Goal: Task Accomplishment & Management: Complete application form

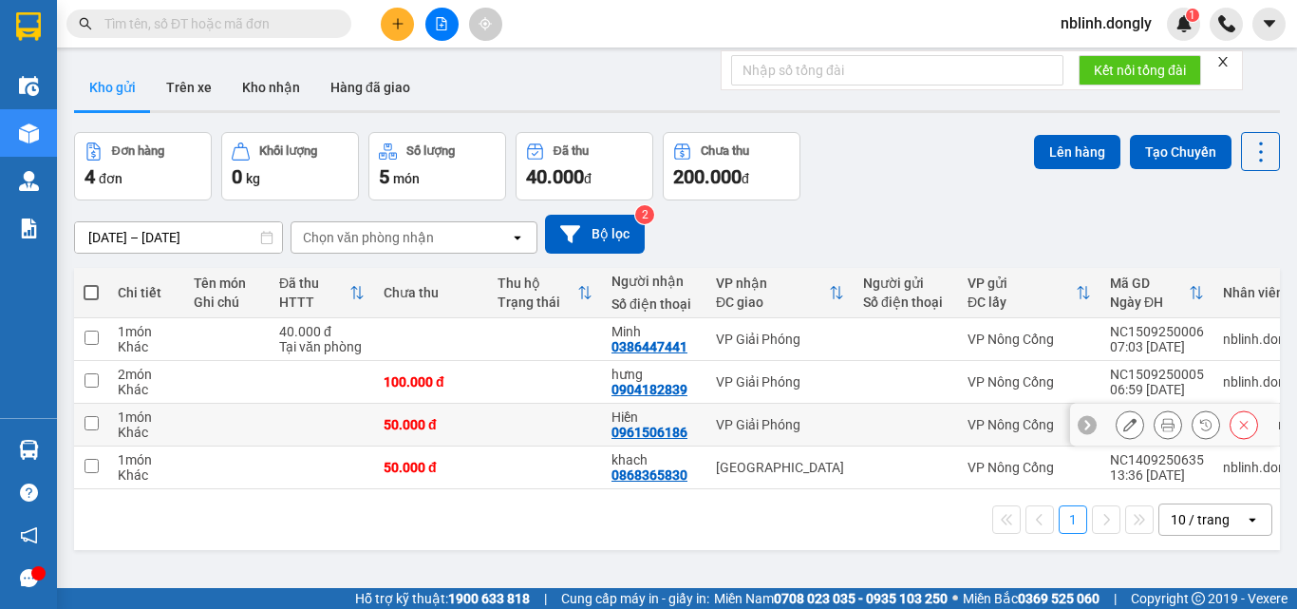
click at [90, 424] on input "checkbox" at bounding box center [92, 423] width 14 height 14
checkbox input "true"
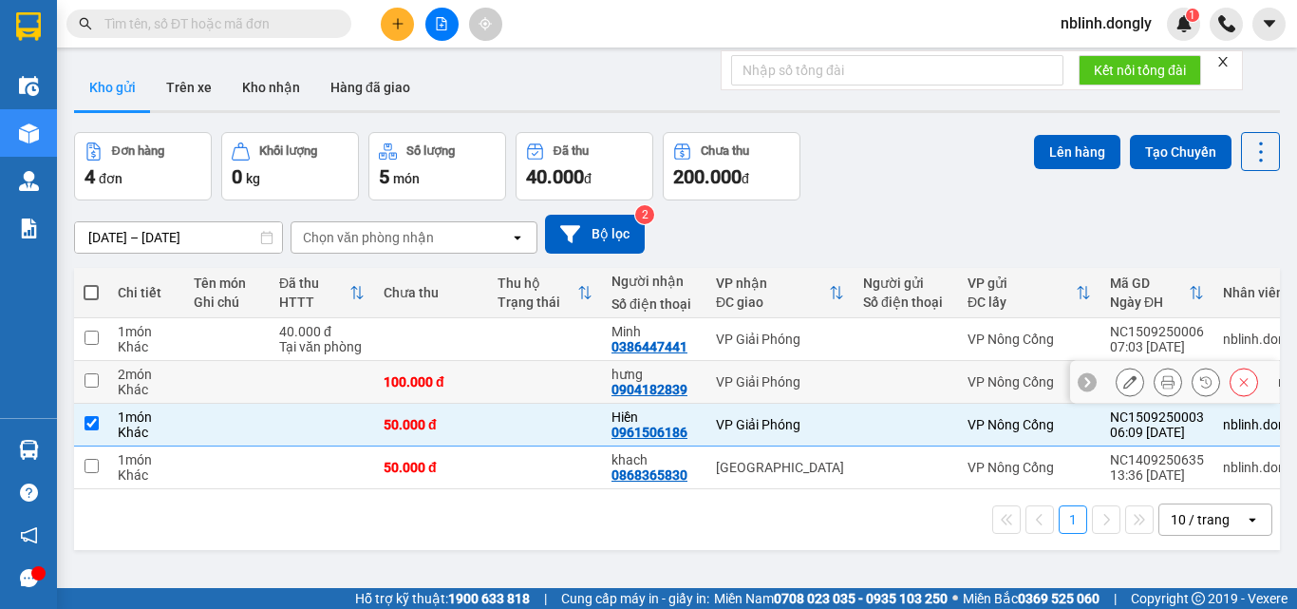
click at [94, 385] on input "checkbox" at bounding box center [92, 380] width 14 height 14
checkbox input "true"
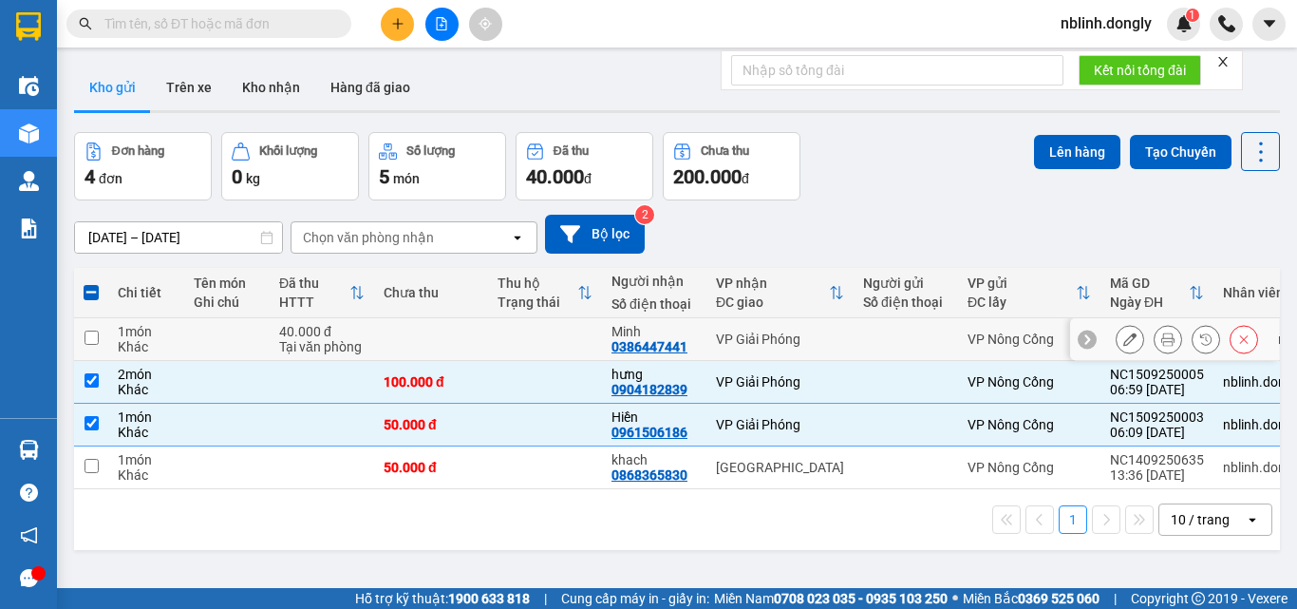
click at [96, 341] on input "checkbox" at bounding box center [92, 338] width 14 height 14
checkbox input "true"
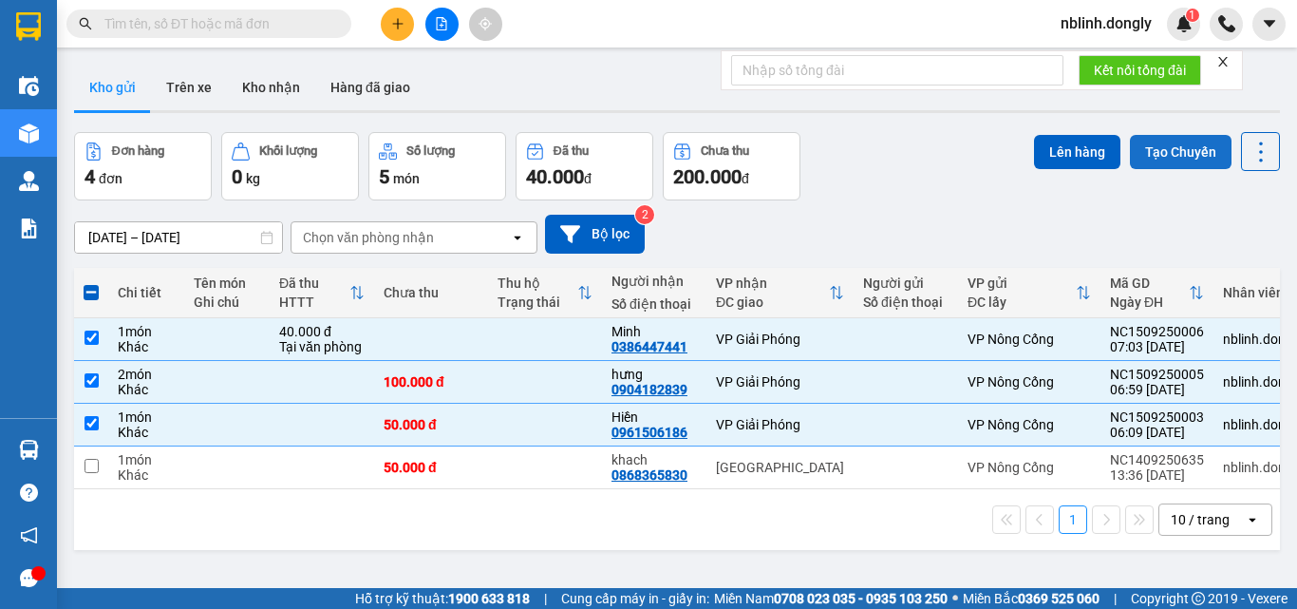
click at [1140, 147] on button "Tạo Chuyến" at bounding box center [1181, 152] width 102 height 34
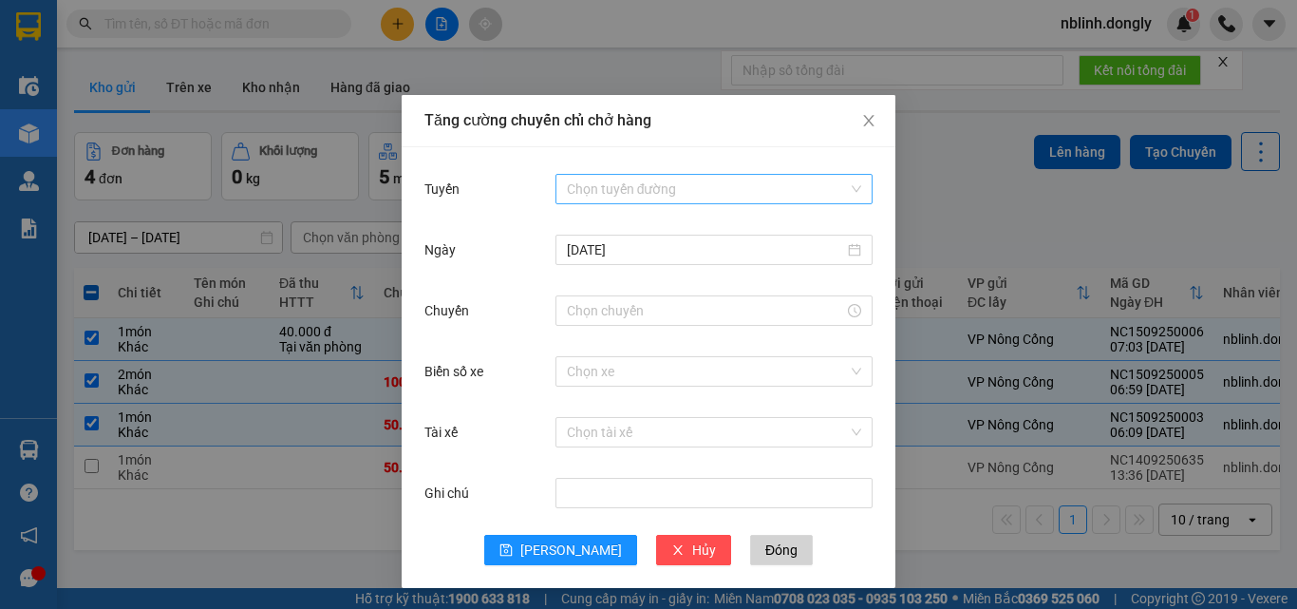
click at [652, 190] on input "Tuyến" at bounding box center [707, 189] width 281 height 28
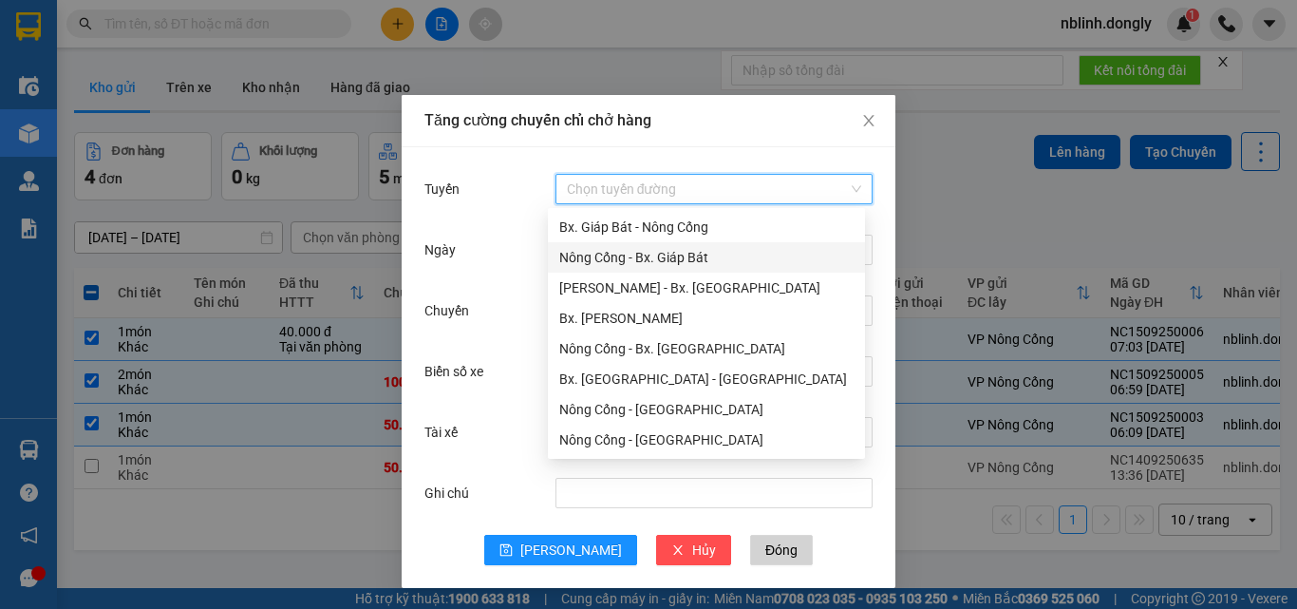
click at [644, 257] on div "Nông Cống - Bx. Giáp Bát" at bounding box center [706, 257] width 294 height 21
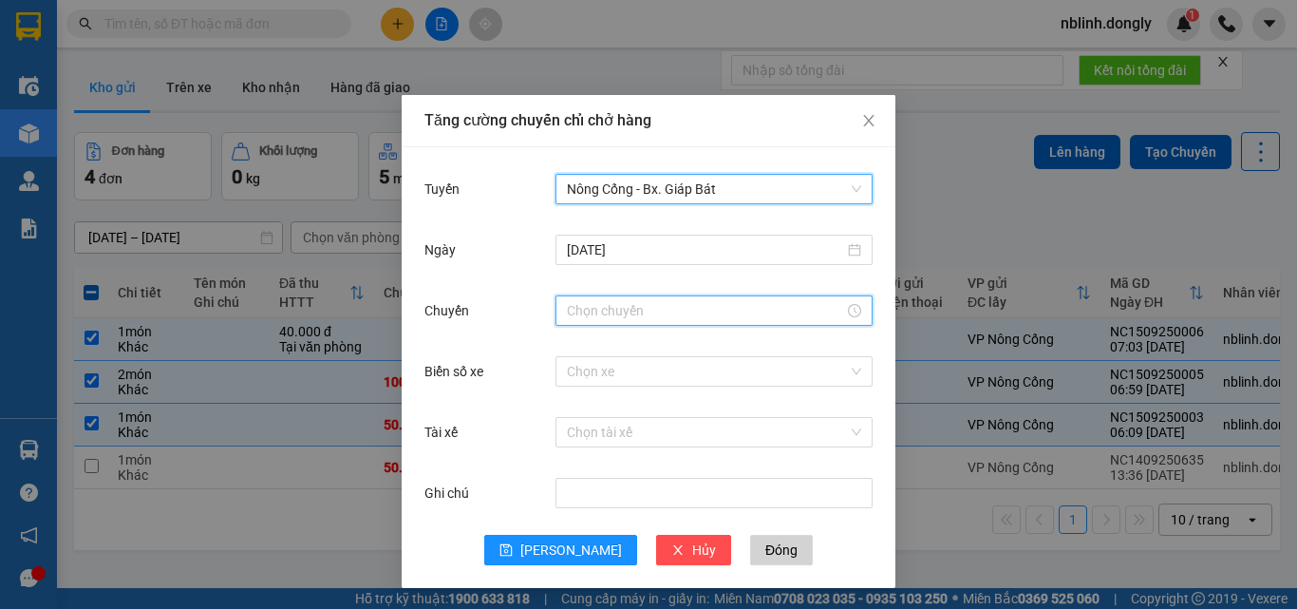
click at [601, 312] on input "Chuyến" at bounding box center [705, 310] width 277 height 21
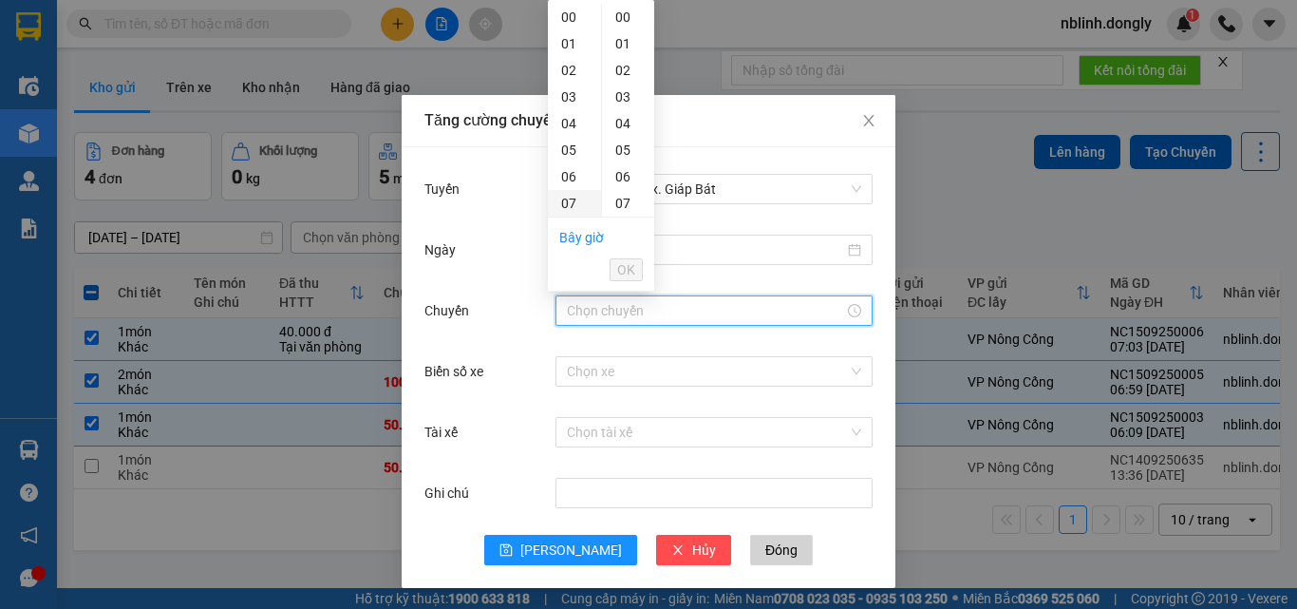
click at [574, 198] on div "07" at bounding box center [574, 203] width 53 height 27
type input "07:00"
click at [620, 268] on span "OK" at bounding box center [626, 269] width 18 height 21
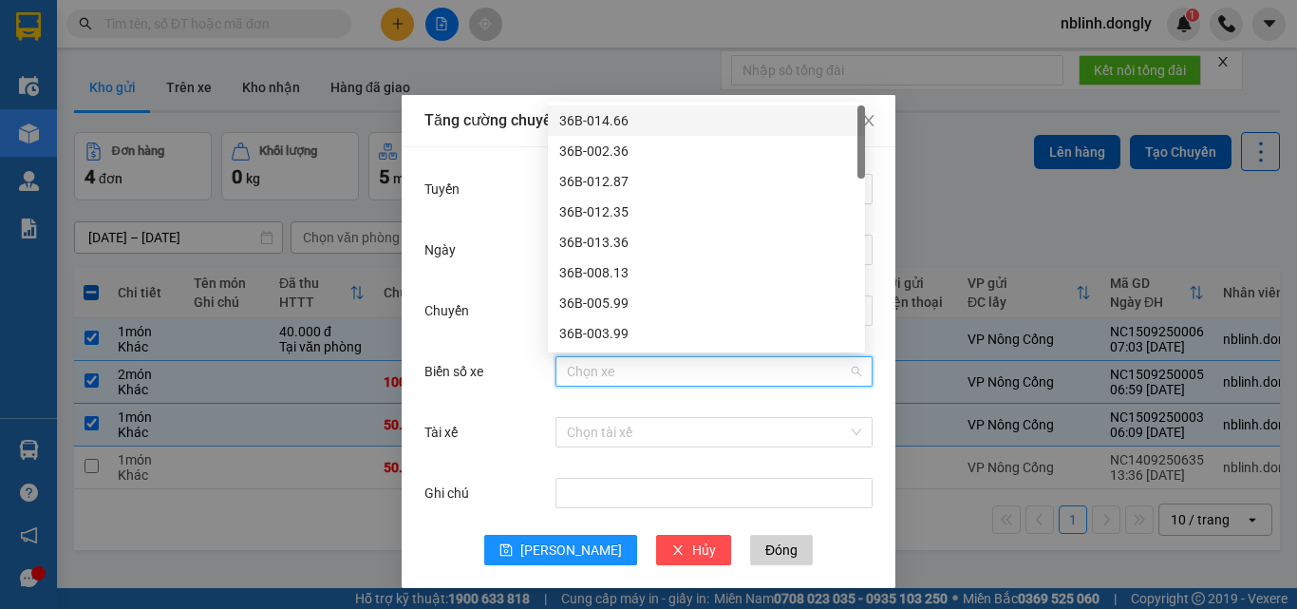
click at [595, 379] on input "Biển số xe" at bounding box center [707, 371] width 281 height 28
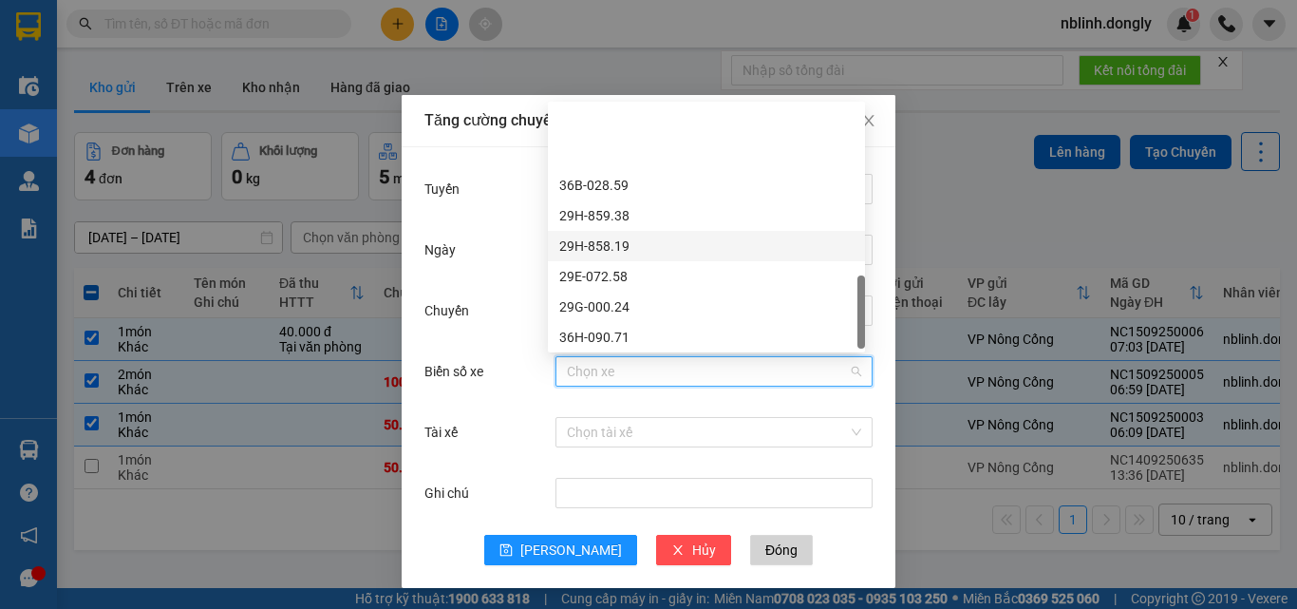
scroll to position [760, 0]
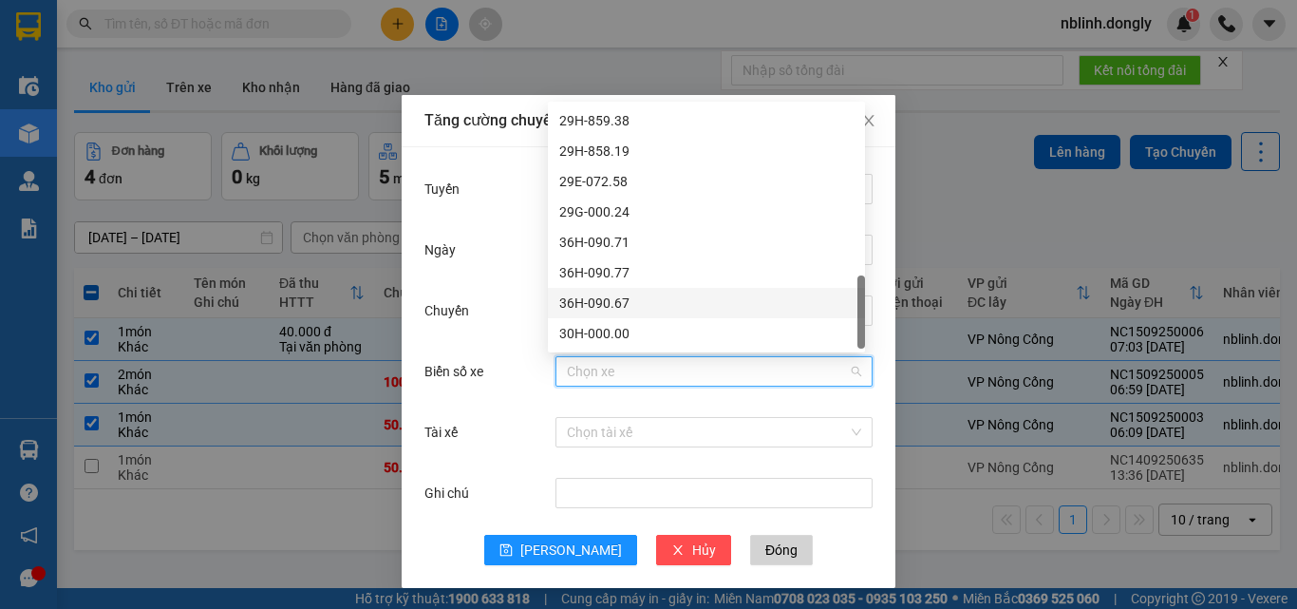
click at [588, 299] on div "36H-090.67" at bounding box center [706, 303] width 294 height 21
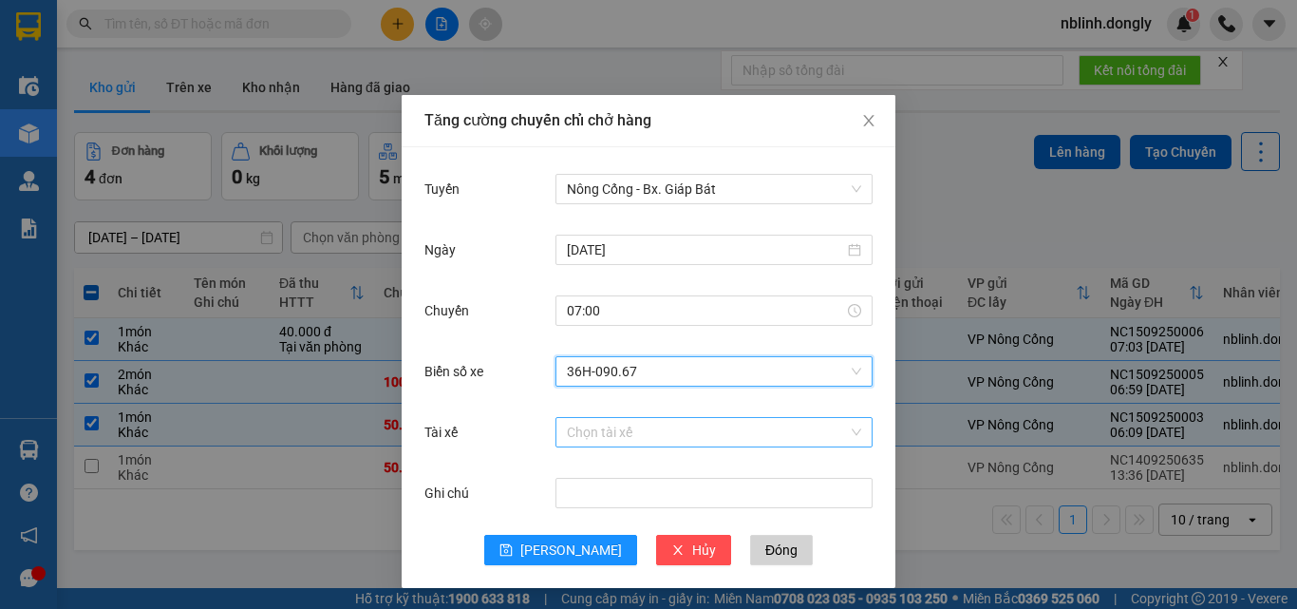
click at [595, 434] on input "Tài xế" at bounding box center [707, 432] width 281 height 28
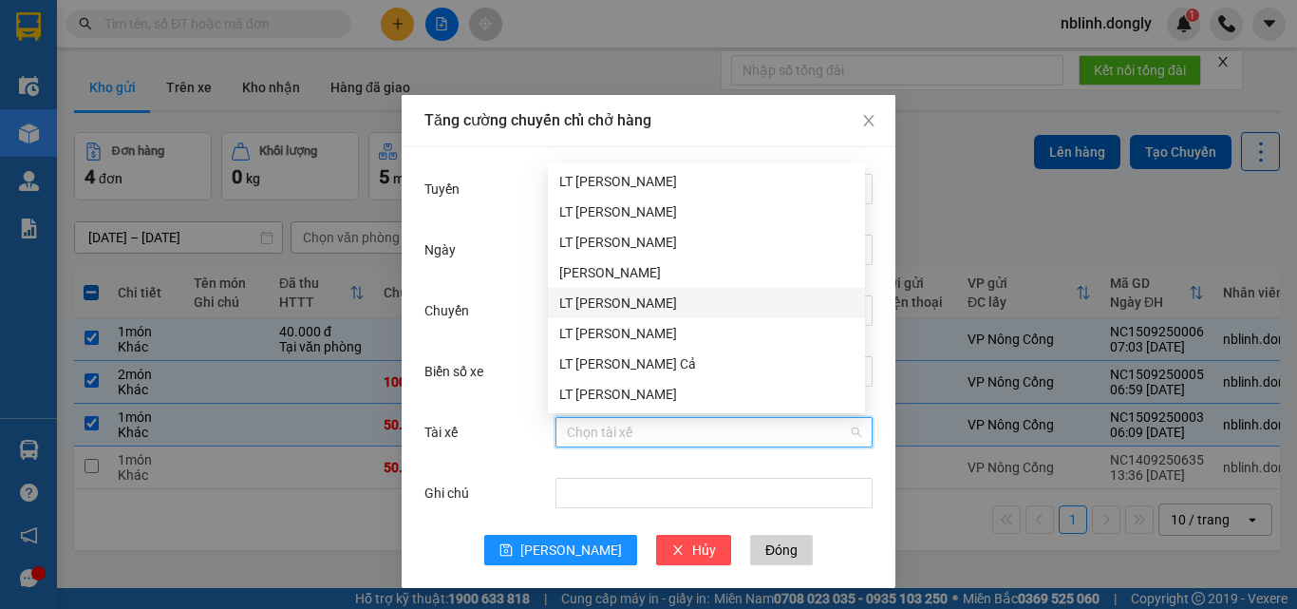
click at [614, 290] on div "LT Nguyễn Văn Thịnh" at bounding box center [706, 303] width 317 height 30
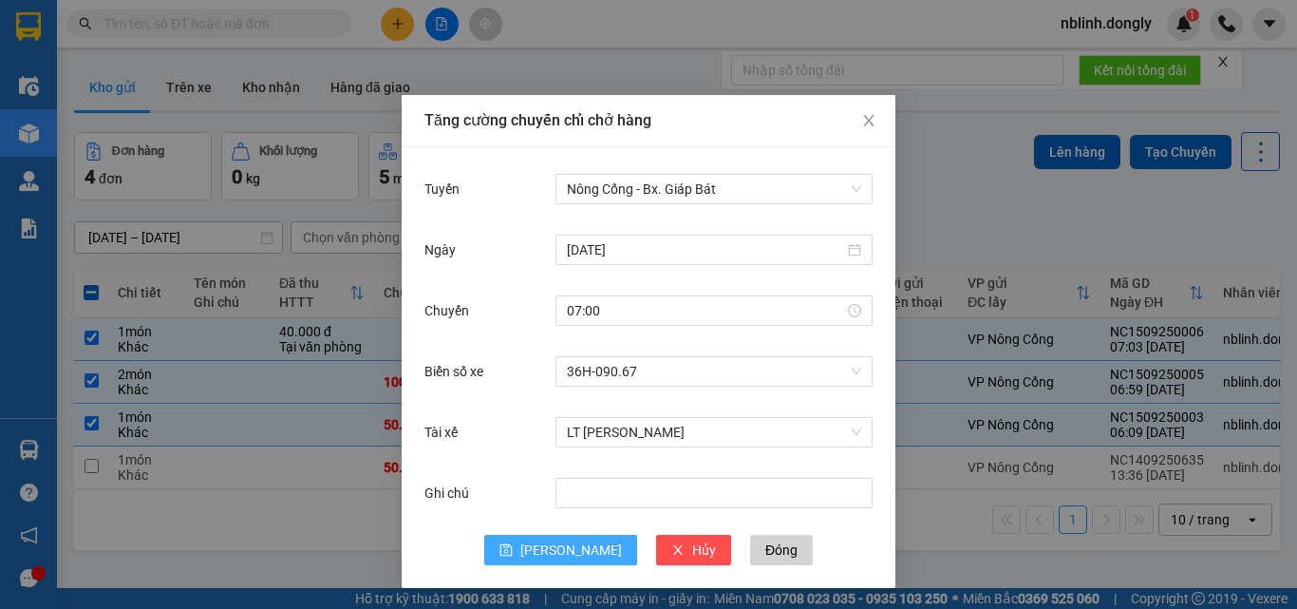
drag, startPoint x: 560, startPoint y: 553, endPoint x: 681, endPoint y: 452, distance: 157.1
click at [563, 550] on span "Lưu" at bounding box center [571, 549] width 102 height 21
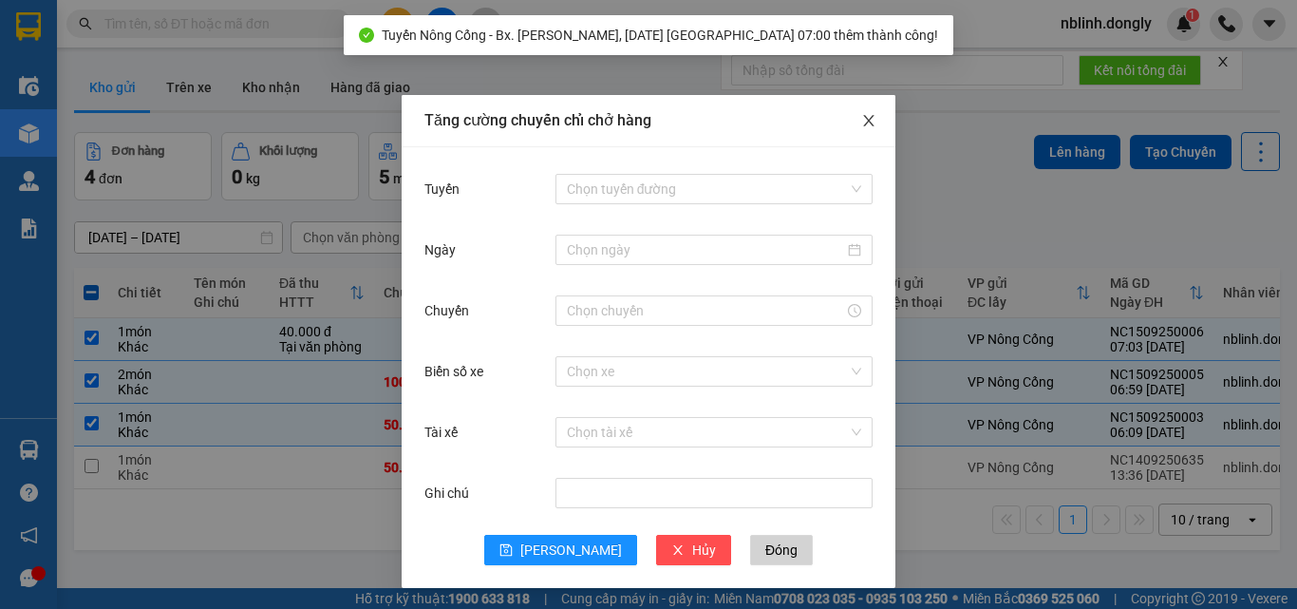
click at [864, 122] on icon "close" at bounding box center [868, 120] width 15 height 15
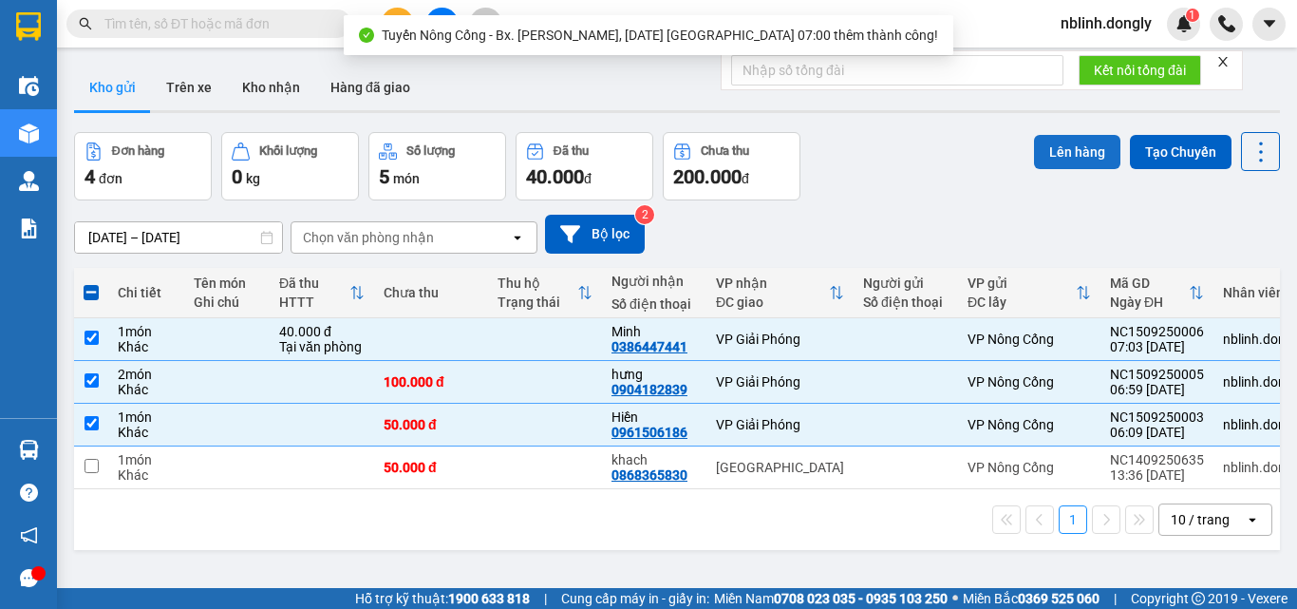
click at [1065, 150] on button "Lên hàng" at bounding box center [1077, 152] width 86 height 34
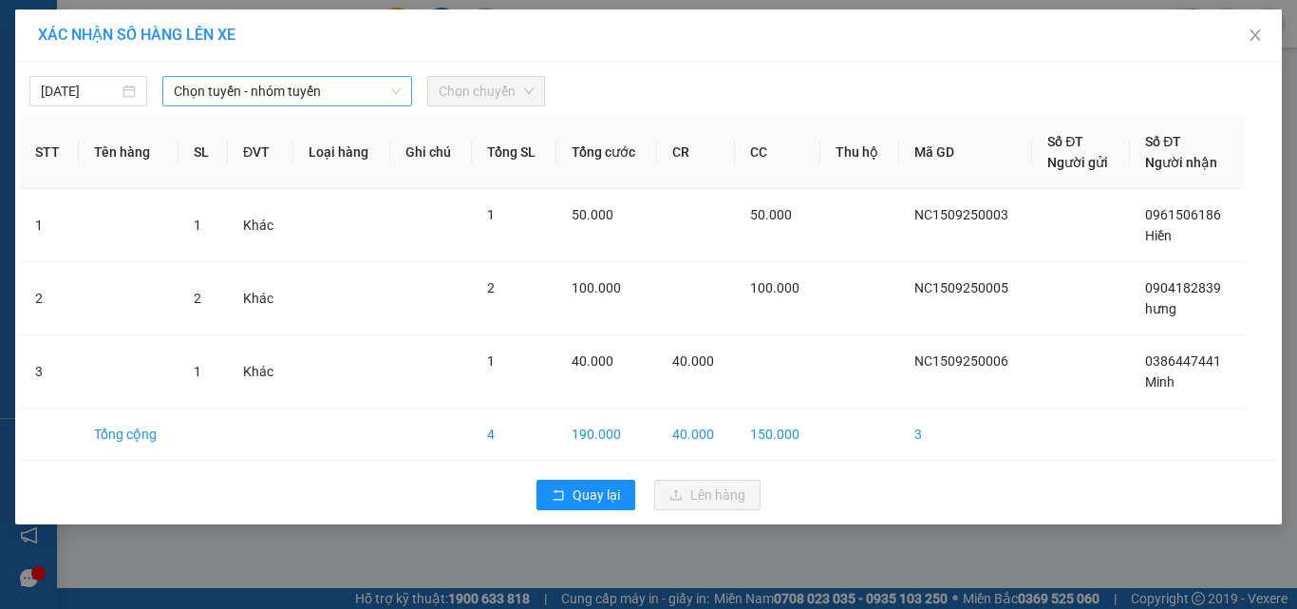
click at [293, 97] on span "Chọn tuyến - nhóm tuyến" at bounding box center [287, 91] width 227 height 28
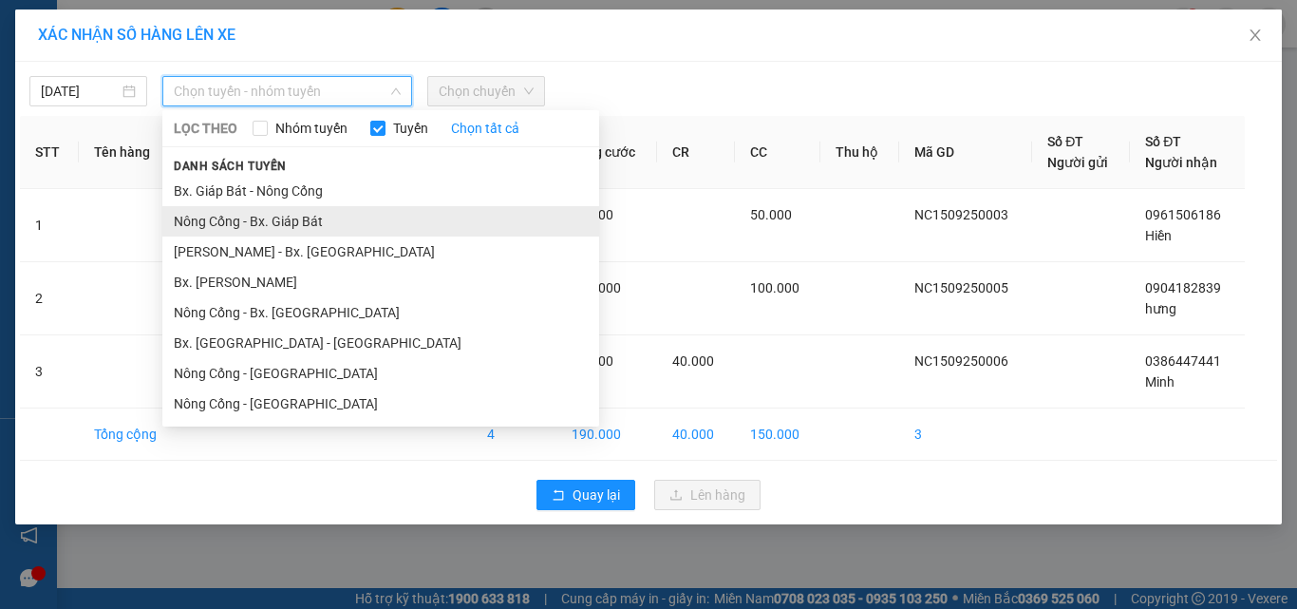
click at [293, 226] on li "Nông Cống - Bx. Giáp Bát" at bounding box center [380, 221] width 437 height 30
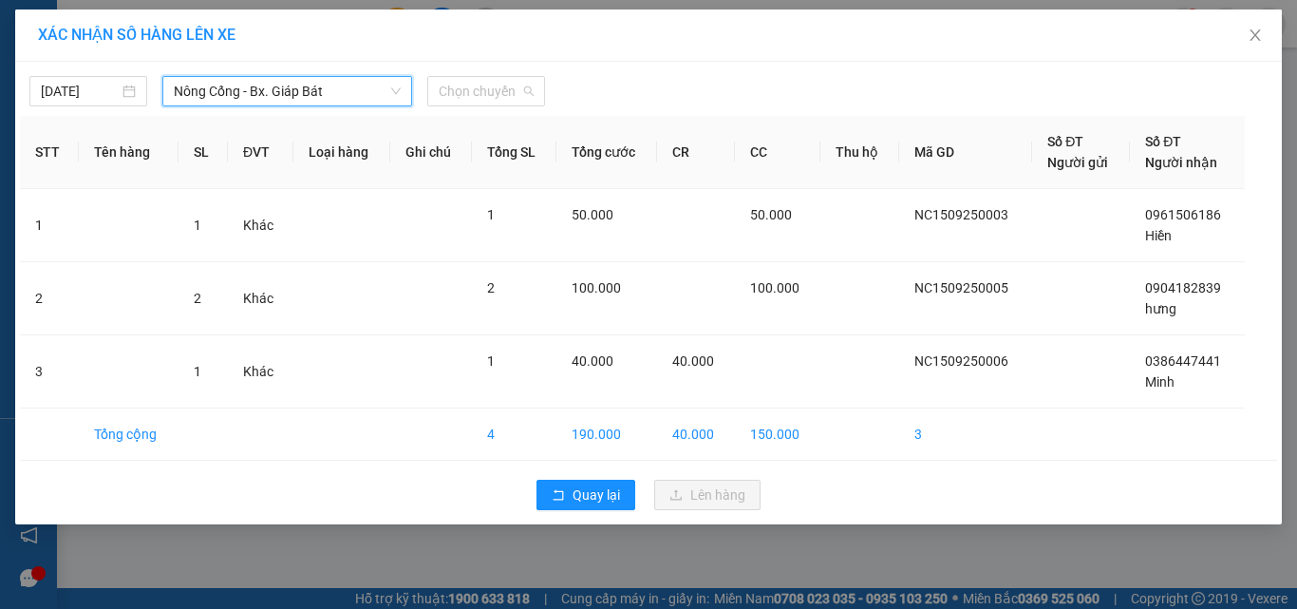
drag, startPoint x: 494, startPoint y: 92, endPoint x: 506, endPoint y: 132, distance: 41.8
click at [495, 92] on span "Chọn chuyến" at bounding box center [486, 91] width 95 height 28
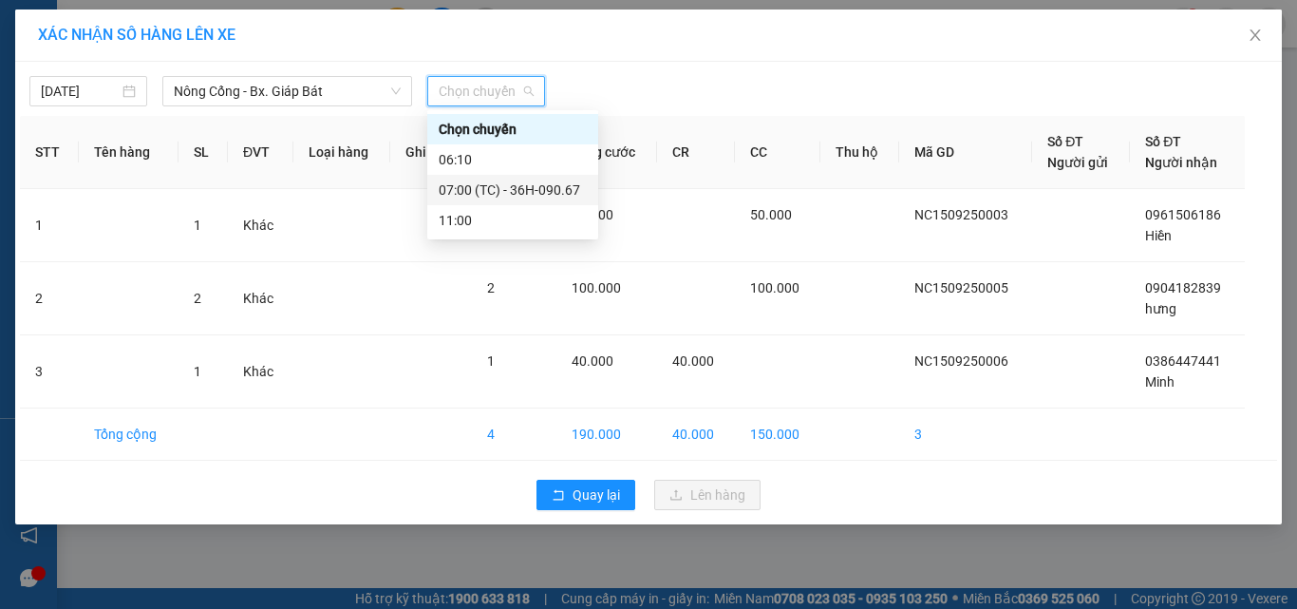
click at [544, 187] on div "07:00 (TC) - 36H-090.67" at bounding box center [513, 189] width 148 height 21
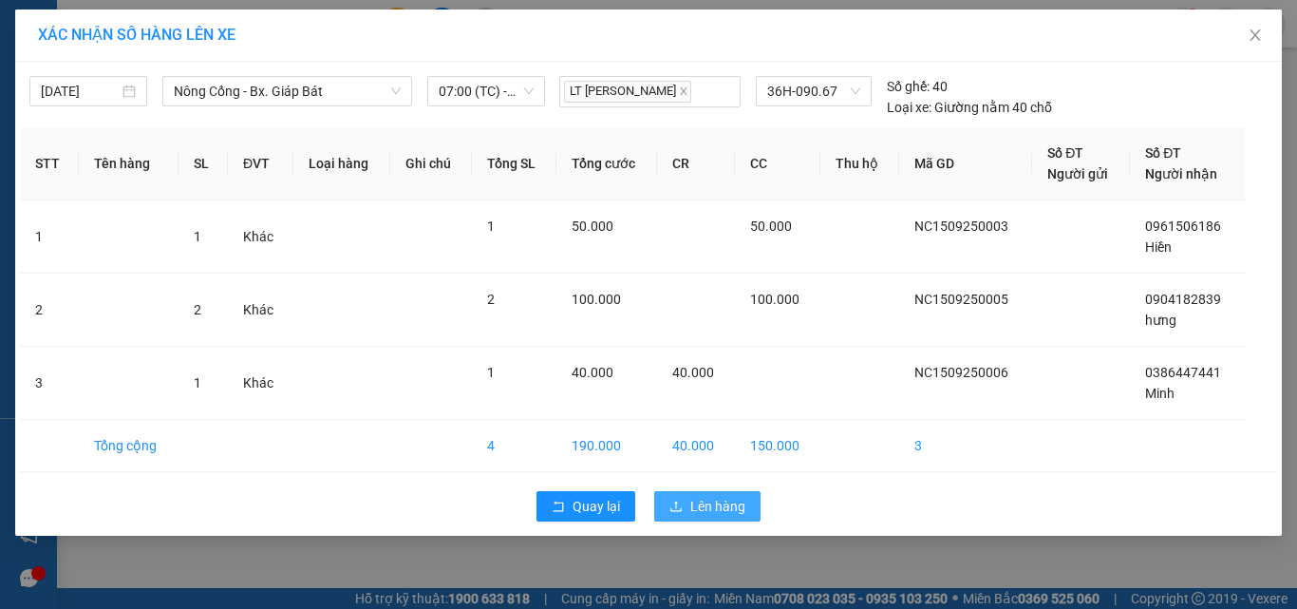
click at [704, 501] on span "Lên hàng" at bounding box center [717, 506] width 55 height 21
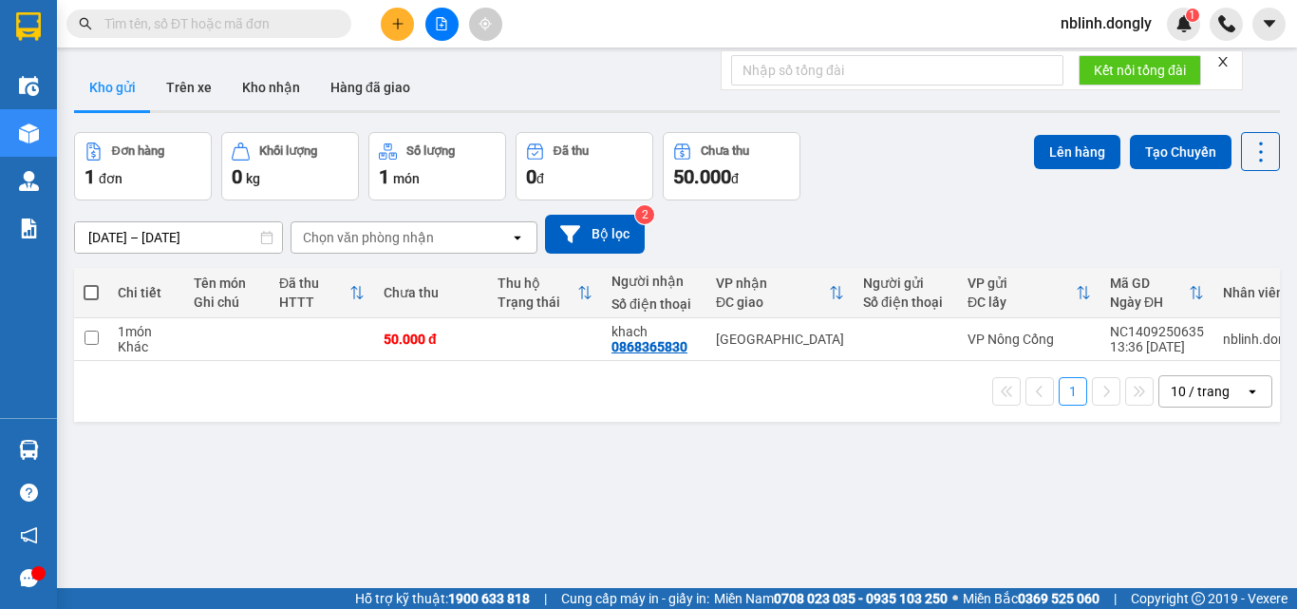
click at [493, 221] on div "Chọn văn phòng nhận open" at bounding box center [414, 237] width 247 height 32
click at [492, 221] on div "Chọn văn phòng nhận open" at bounding box center [414, 237] width 247 height 32
drag, startPoint x: 492, startPoint y: 221, endPoint x: 482, endPoint y: 224, distance: 9.9
click at [488, 224] on div "Chọn văn phòng nhận" at bounding box center [401, 237] width 218 height 30
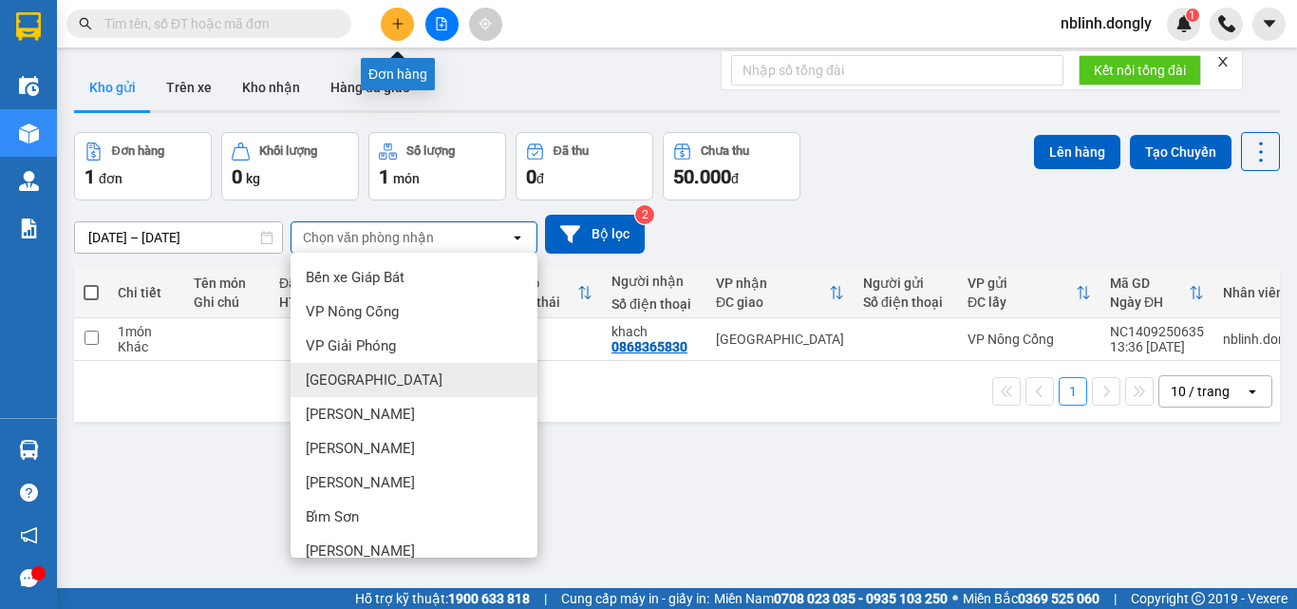
click at [388, 19] on button at bounding box center [397, 24] width 33 height 33
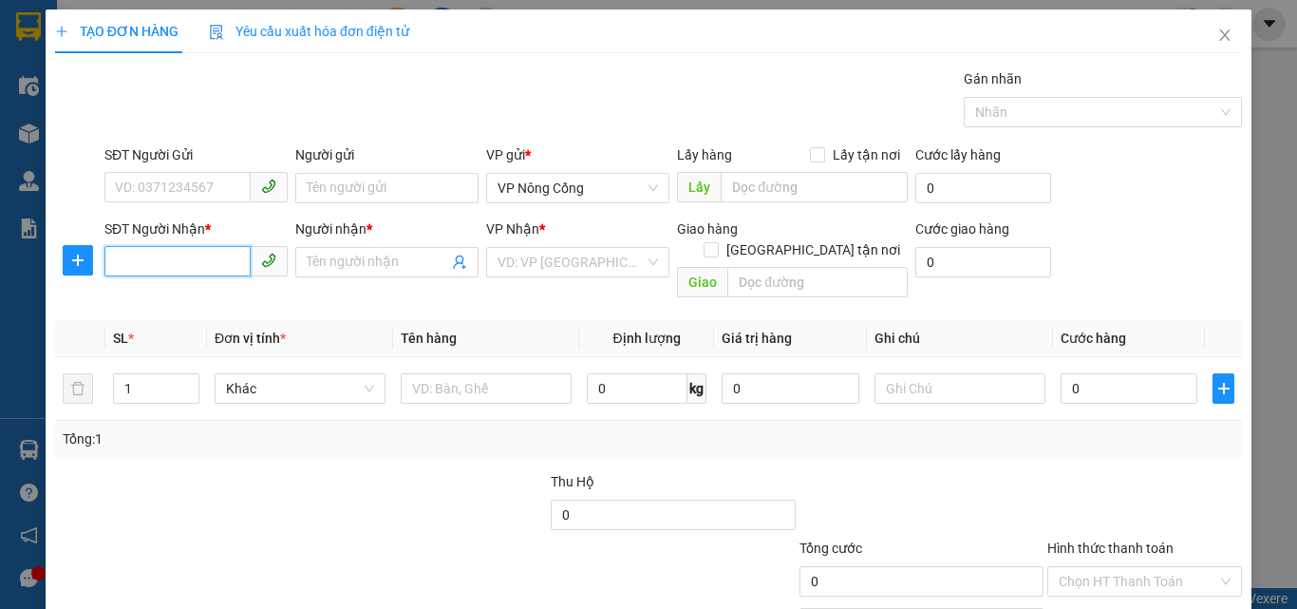
click at [134, 260] on input "SĐT Người Nhận *" at bounding box center [177, 261] width 146 height 30
type input "0"
click at [117, 185] on input "SĐT Người Gửi" at bounding box center [177, 187] width 146 height 30
type input "0365605542"
click at [122, 263] on input "0" at bounding box center [177, 261] width 146 height 30
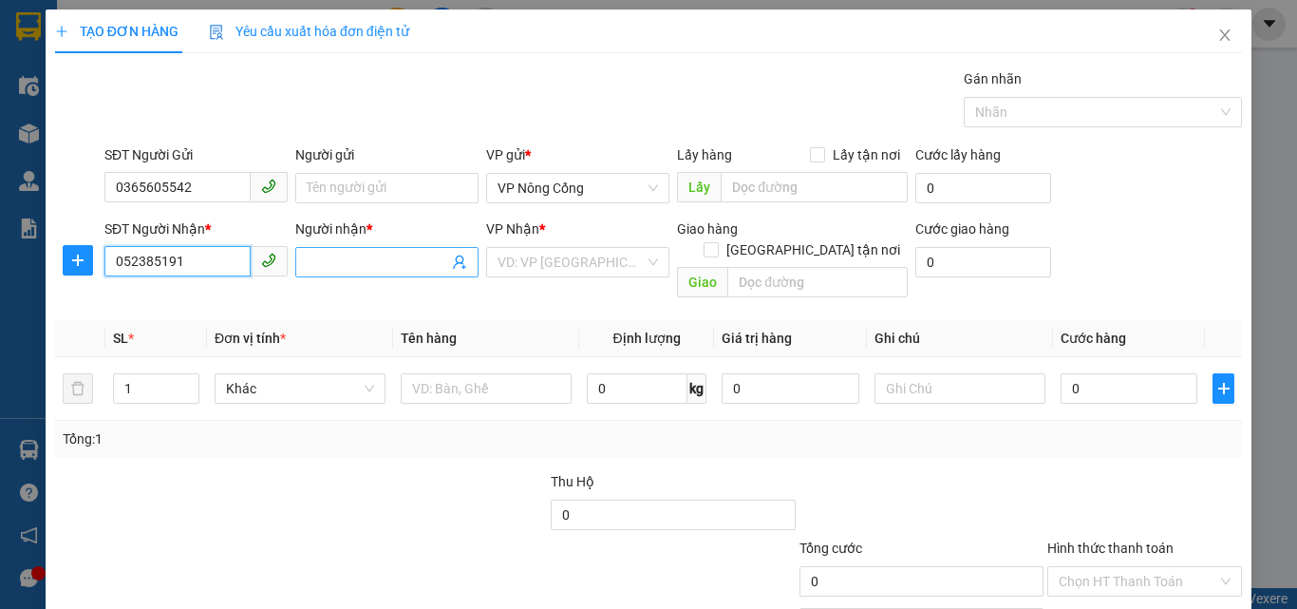
type input "052385191"
click at [316, 263] on input "Người nhận *" at bounding box center [378, 262] width 142 height 21
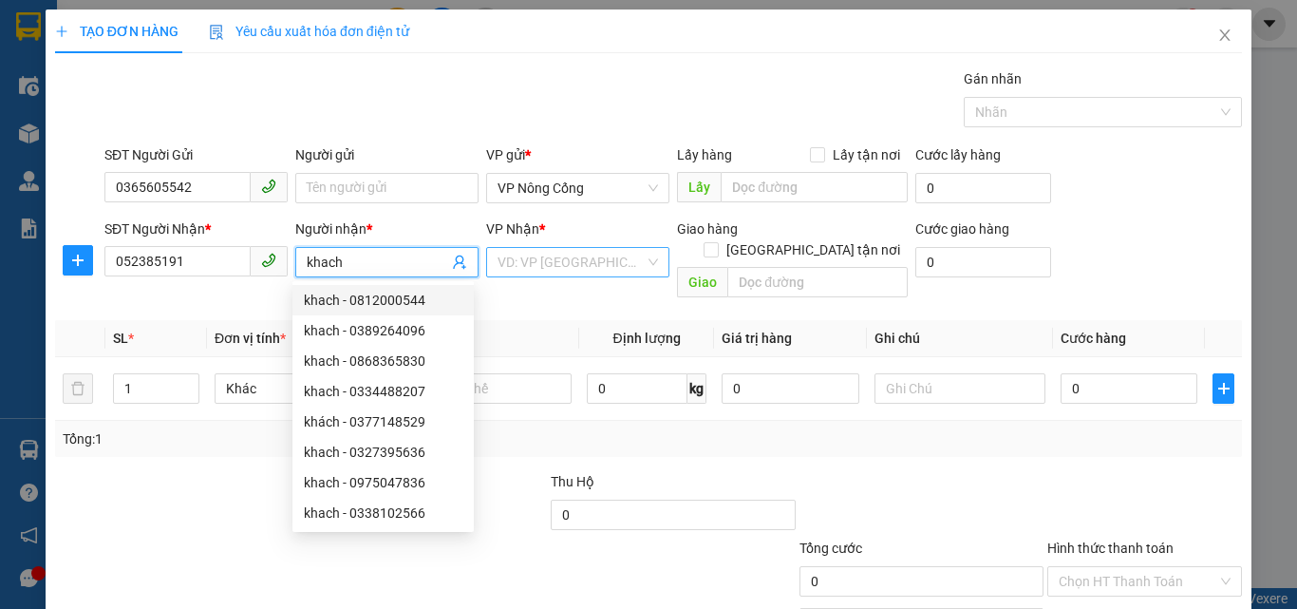
type input "khach"
click at [540, 269] on input "search" at bounding box center [571, 262] width 147 height 28
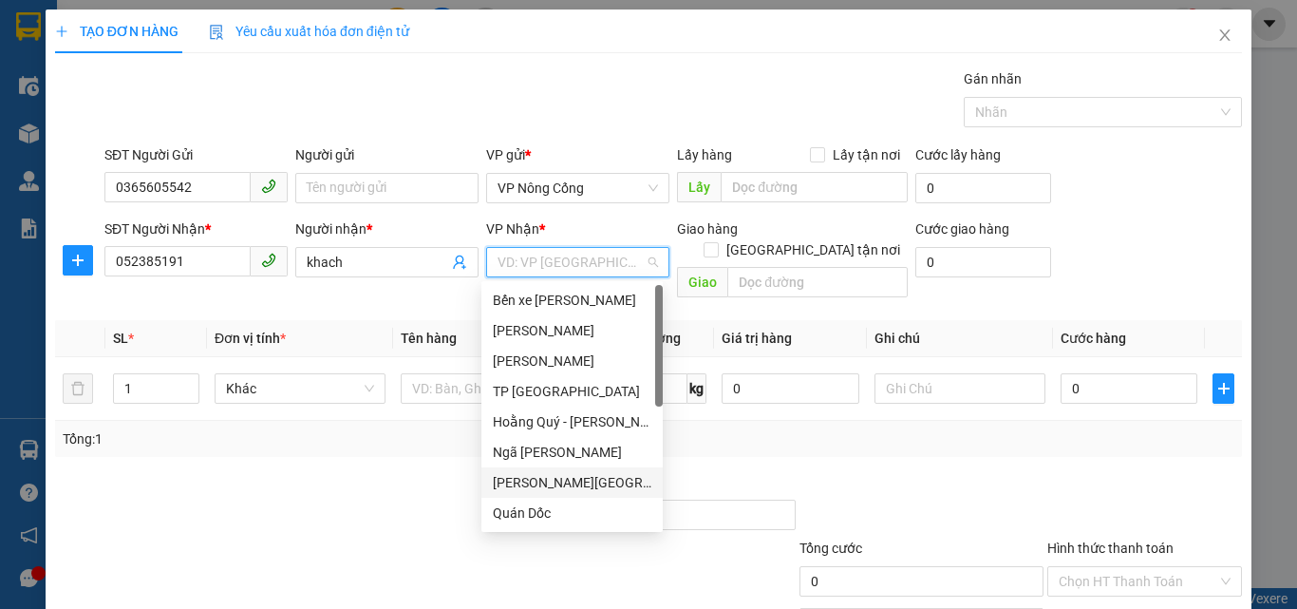
scroll to position [190, 0]
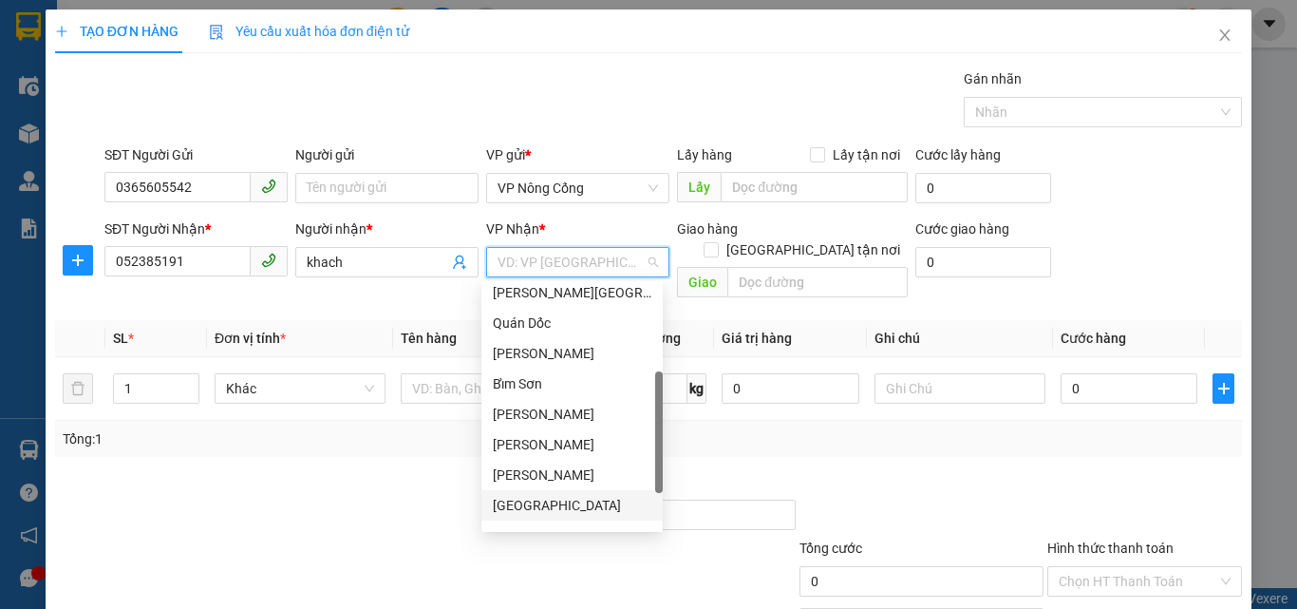
click at [534, 511] on div "Bắc Ninh" at bounding box center [572, 505] width 159 height 21
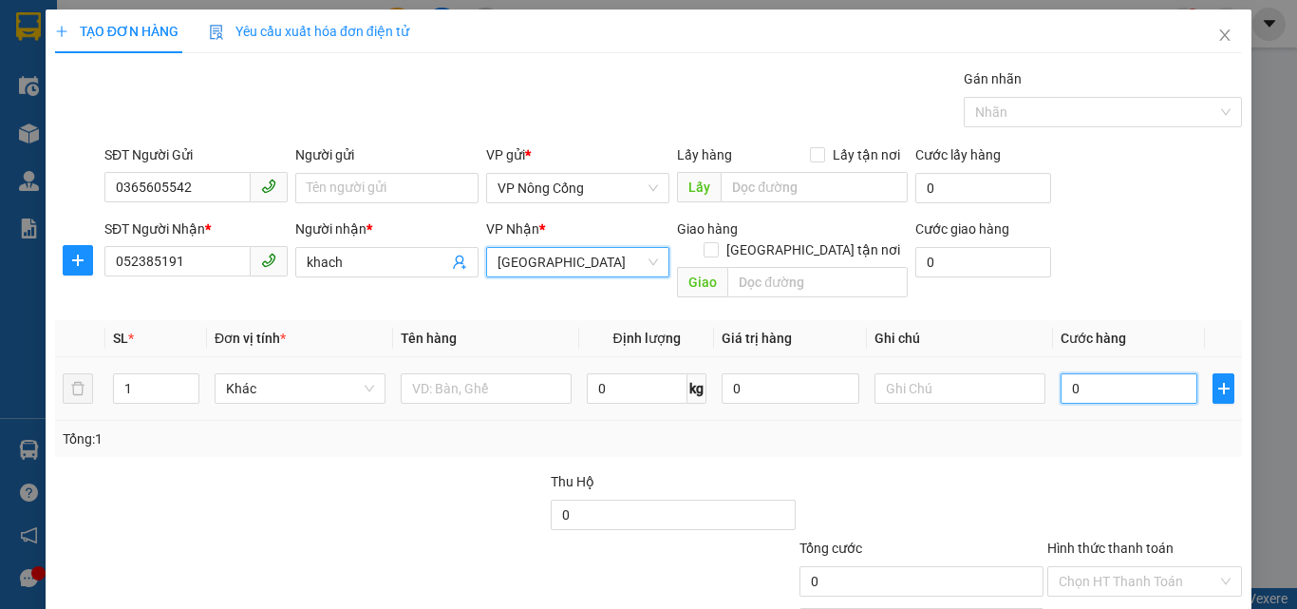
click at [1090, 373] on input "0" at bounding box center [1129, 388] width 137 height 30
type input "3"
type input "30"
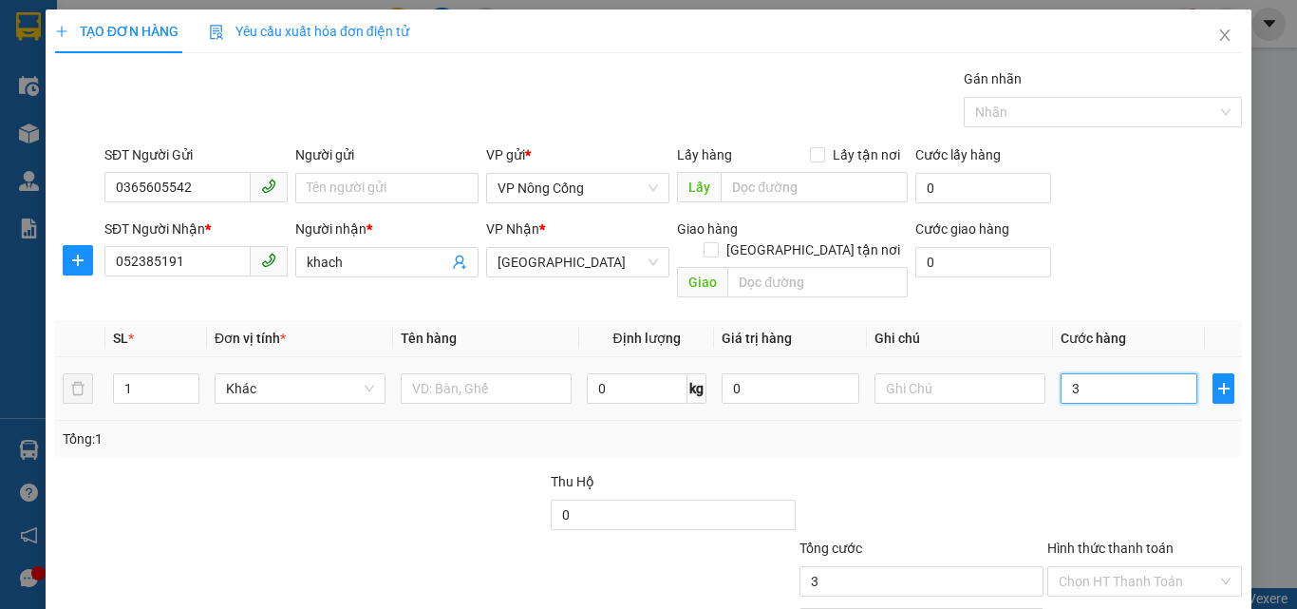
type input "30"
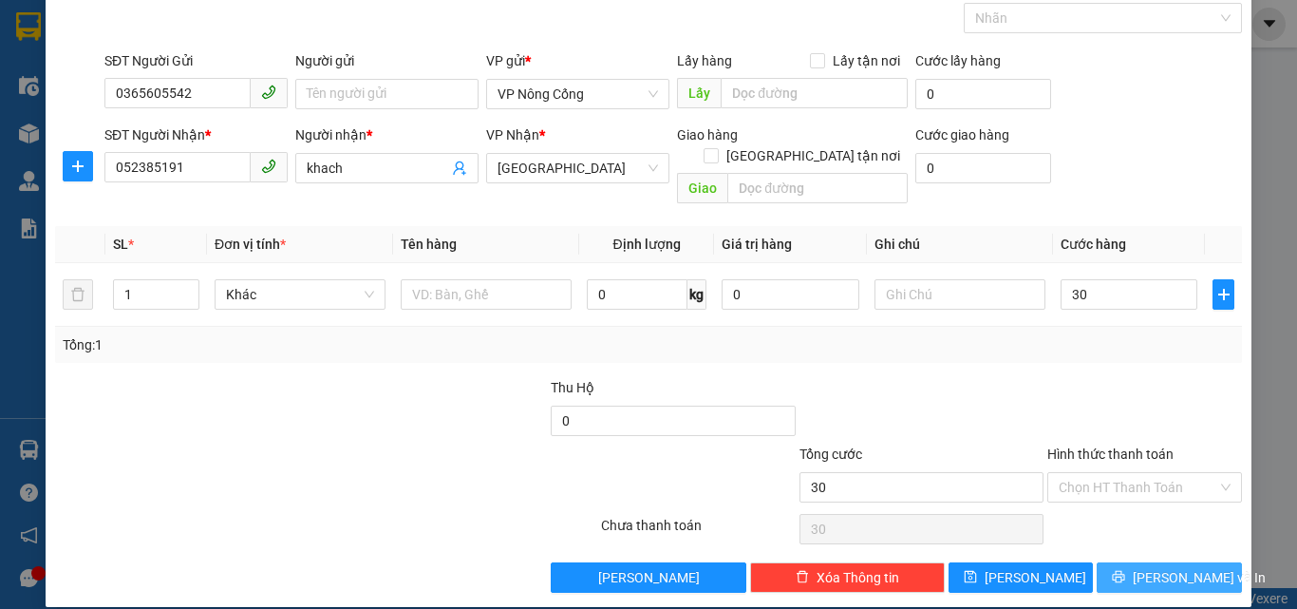
type input "30.000"
click at [1165, 567] on span "Lưu và In" at bounding box center [1199, 577] width 133 height 21
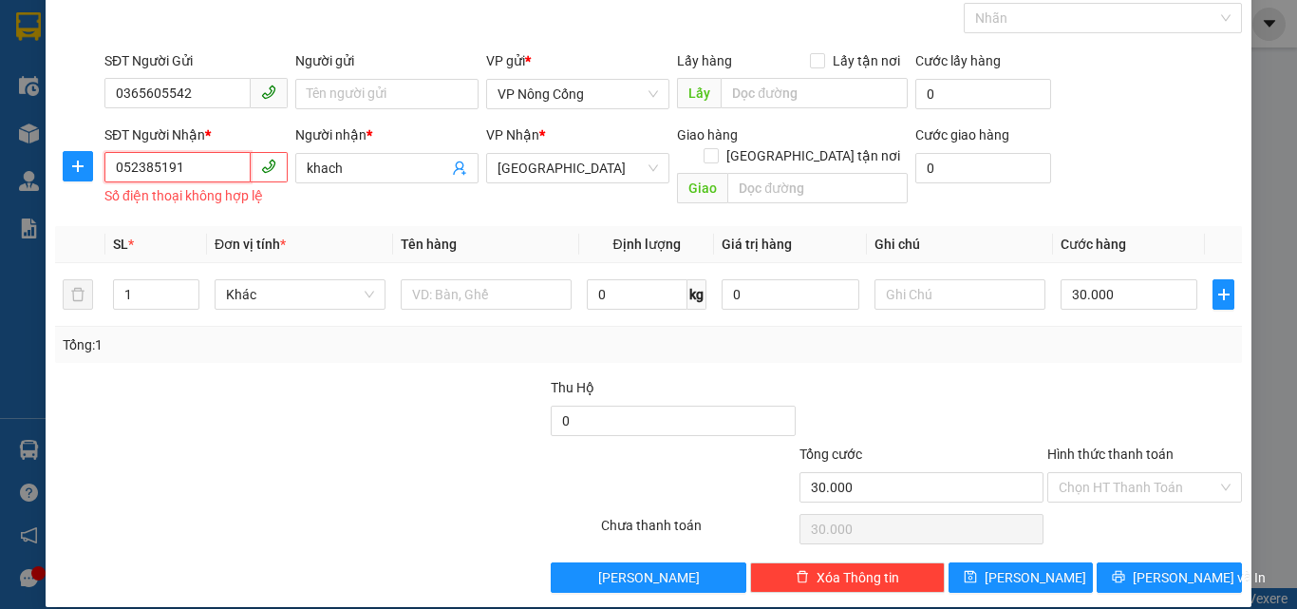
click at [184, 164] on input "052385191" at bounding box center [177, 167] width 146 height 30
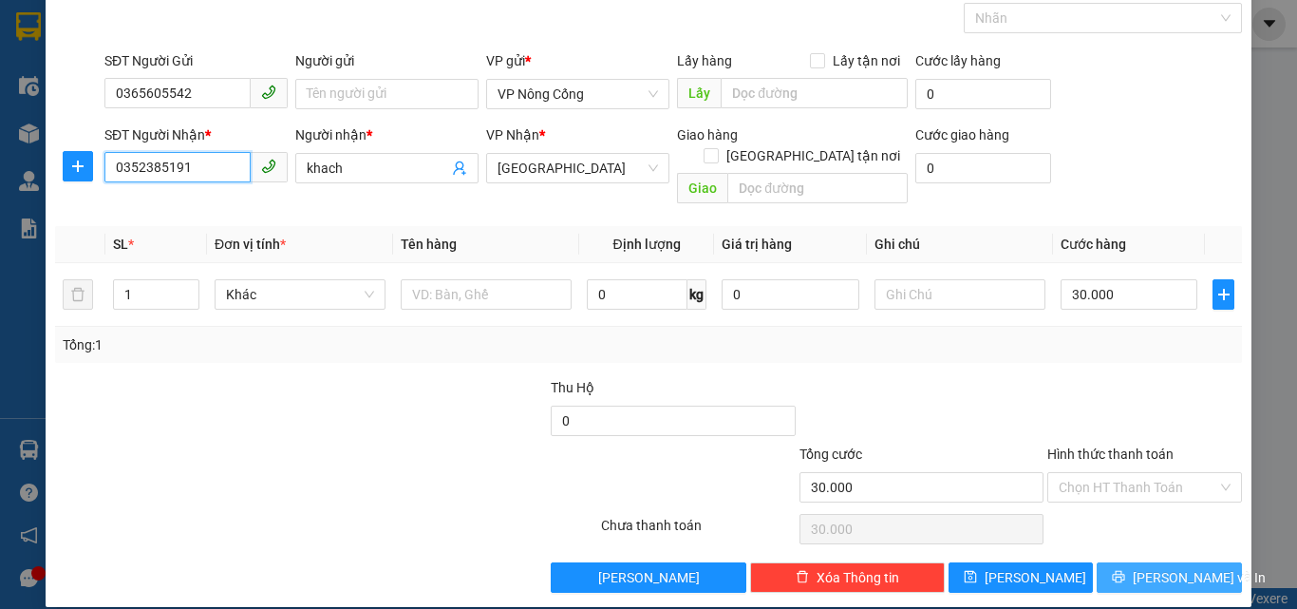
type input "0352385191"
click at [1165, 567] on span "Lưu và In" at bounding box center [1199, 577] width 133 height 21
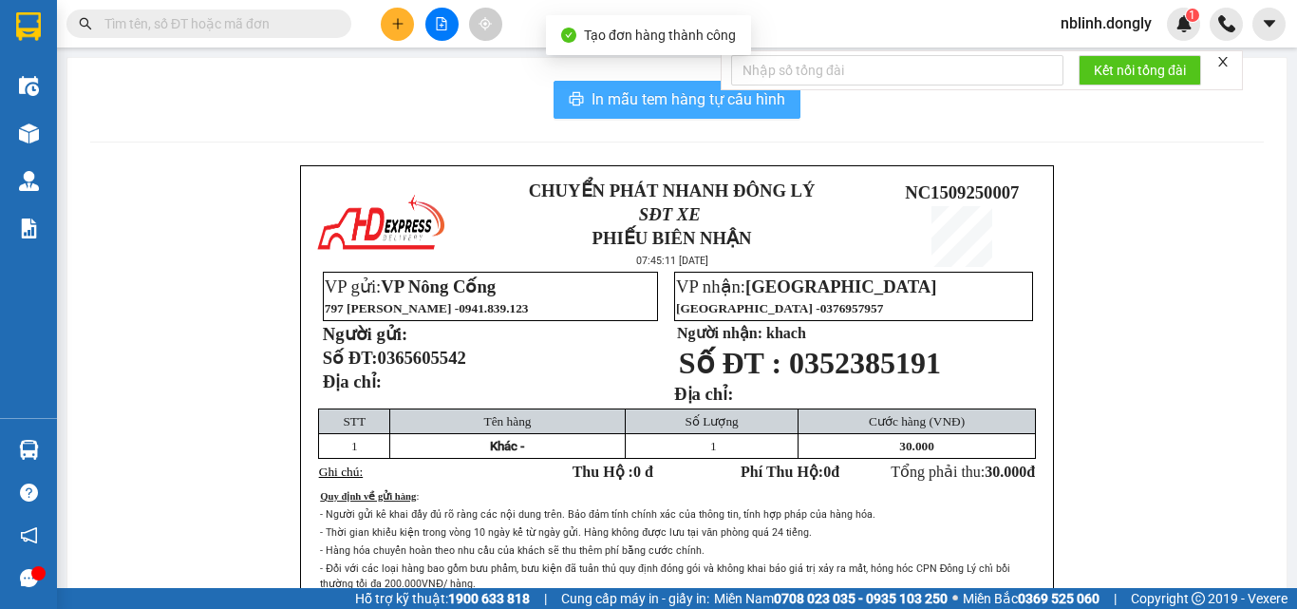
click at [685, 103] on span "In mẫu tem hàng tự cấu hình" at bounding box center [689, 99] width 194 height 24
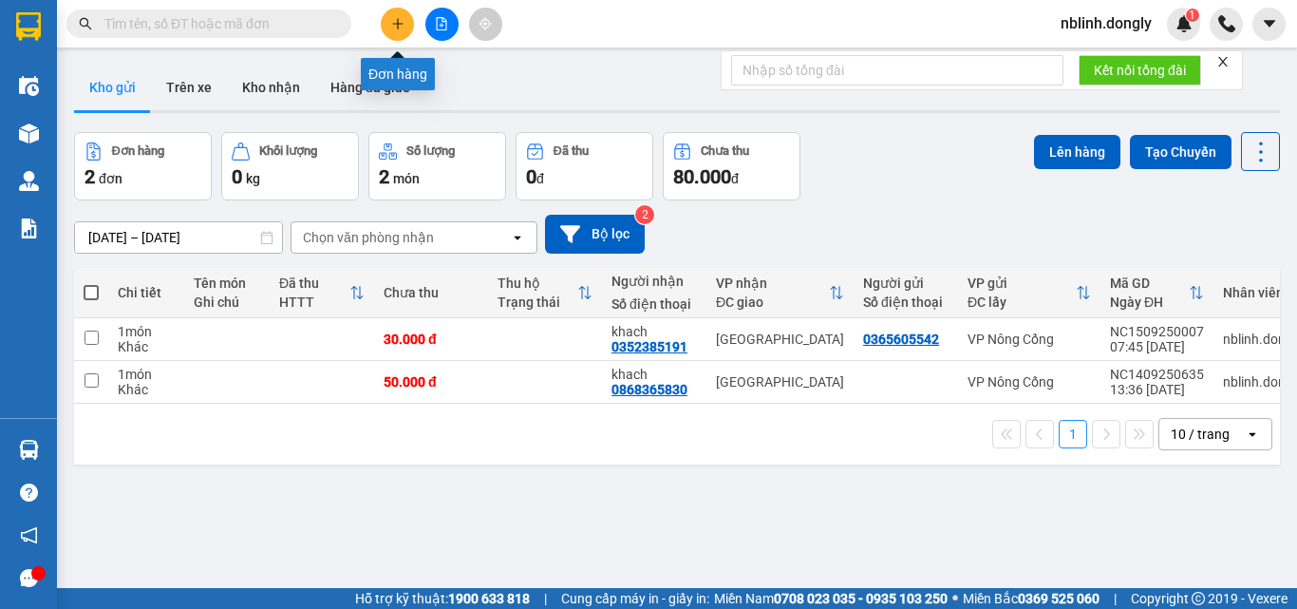
click at [397, 30] on button at bounding box center [397, 24] width 33 height 33
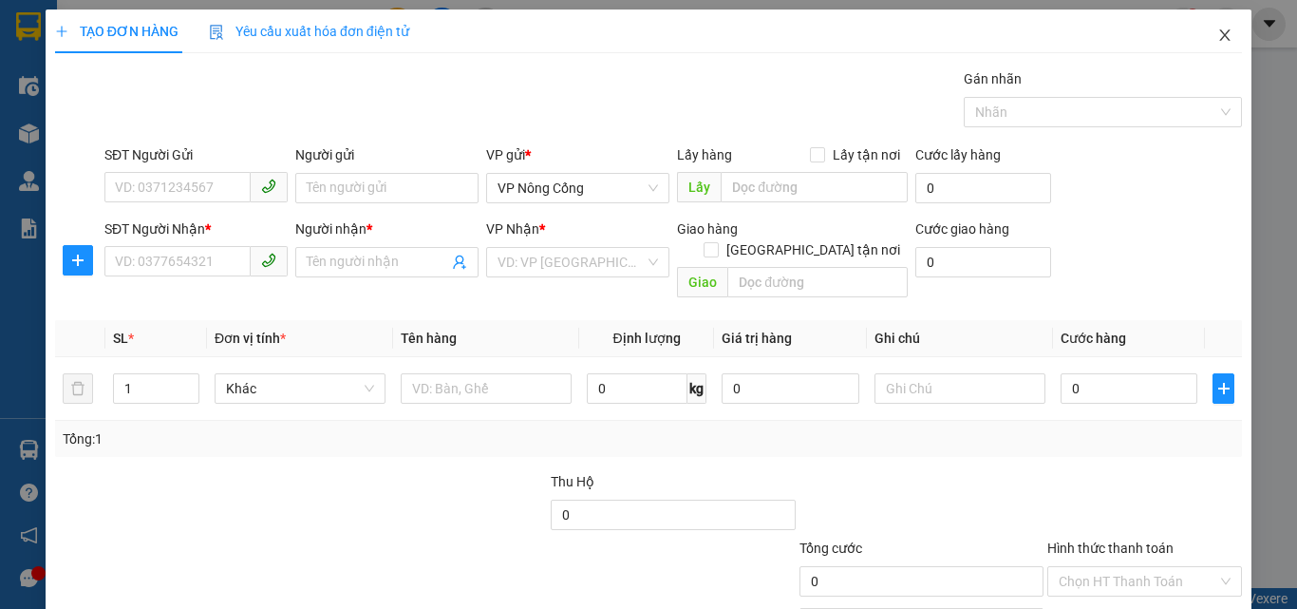
click at [1221, 36] on span "Close" at bounding box center [1225, 35] width 53 height 53
